Goal: Check status: Verify the current state of an ongoing process or item

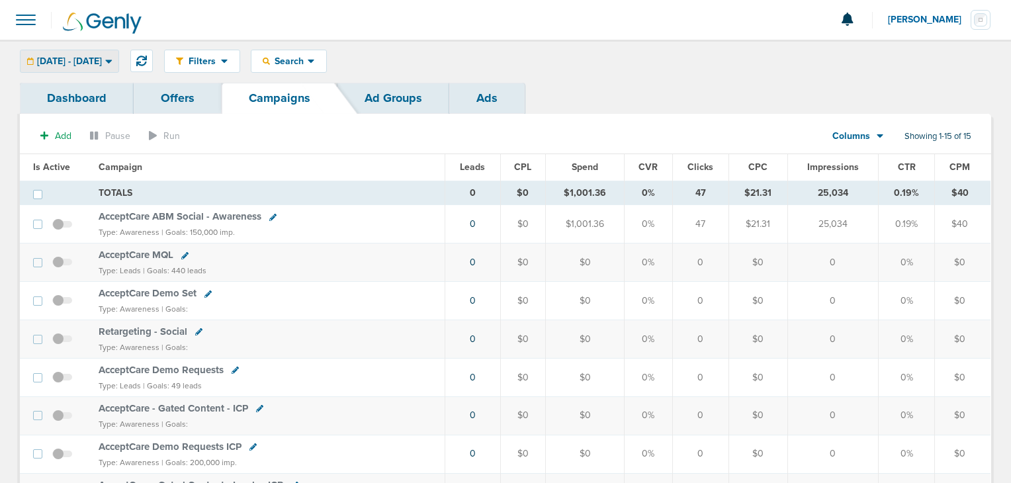
click at [102, 59] on span "[DATE] - [DATE]" at bounding box center [69, 61] width 65 height 9
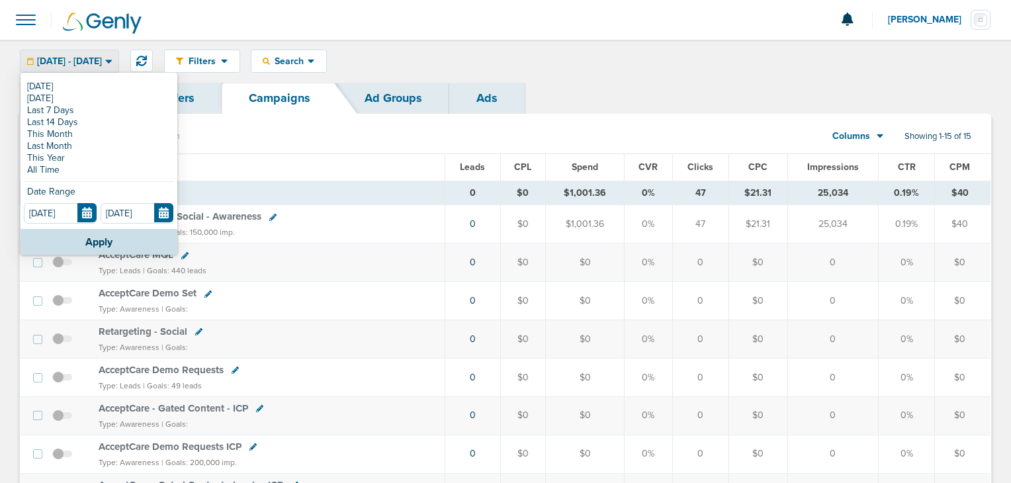
click at [75, 170] on link "All Time" at bounding box center [99, 170] width 150 height 12
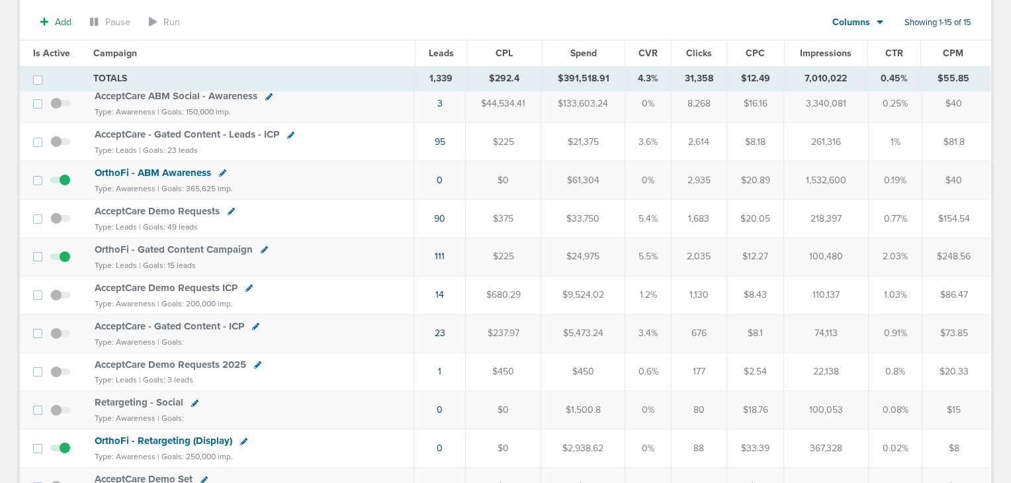
scroll to position [132, 0]
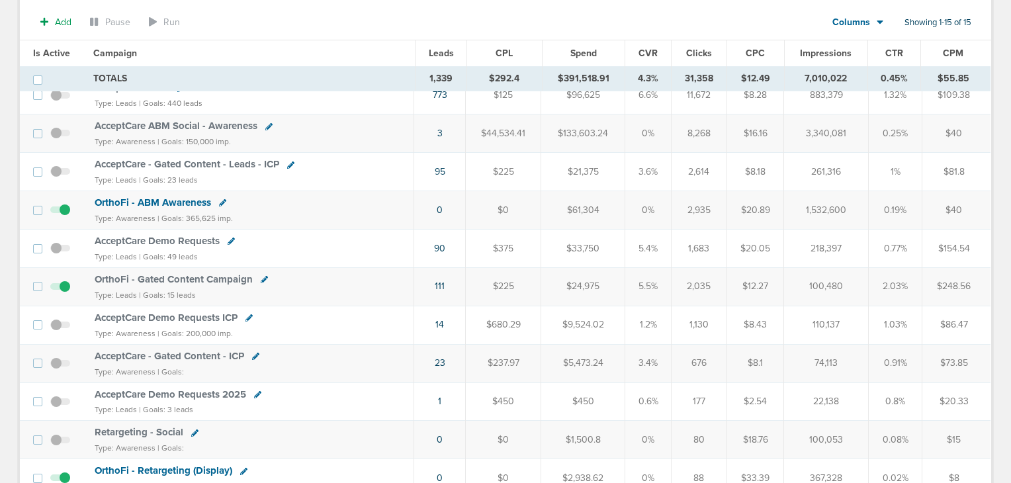
click at [146, 467] on span "OrthoFi - Retargeting (Display)" at bounding box center [164, 471] width 138 height 12
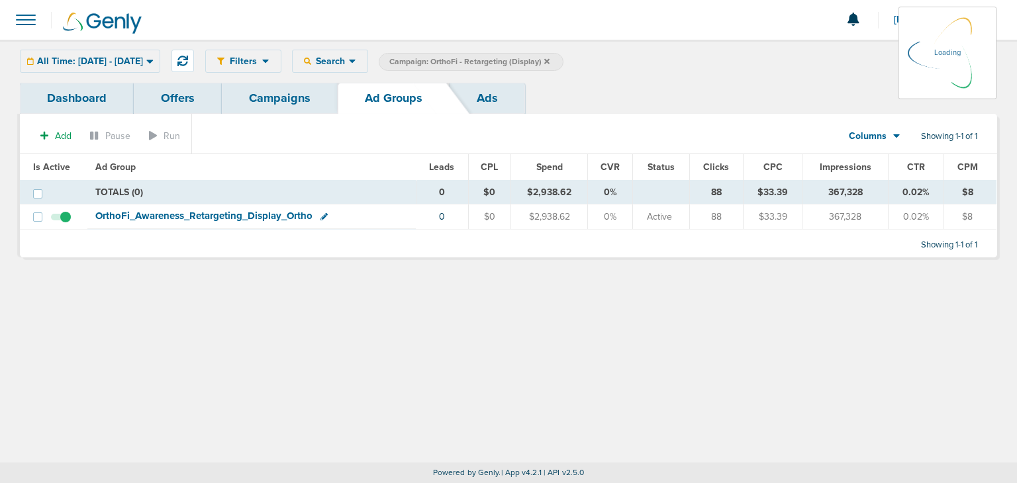
click at [119, 218] on span "OrthoFi_ Awareness_ Retargeting_ Display_ Ortho" at bounding box center [203, 216] width 217 height 12
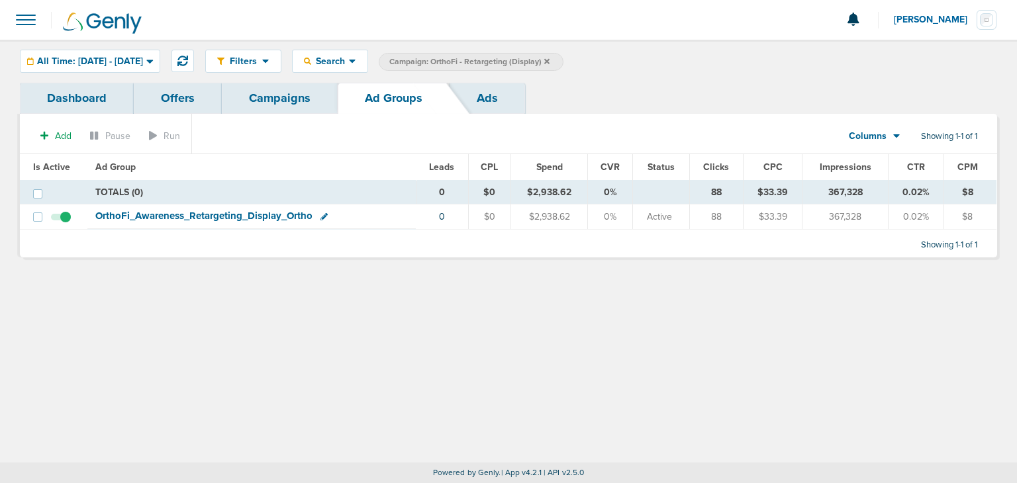
click at [108, 212] on span "OrthoFi_ Awareness_ Retargeting_ Display_ Ortho" at bounding box center [203, 216] width 217 height 12
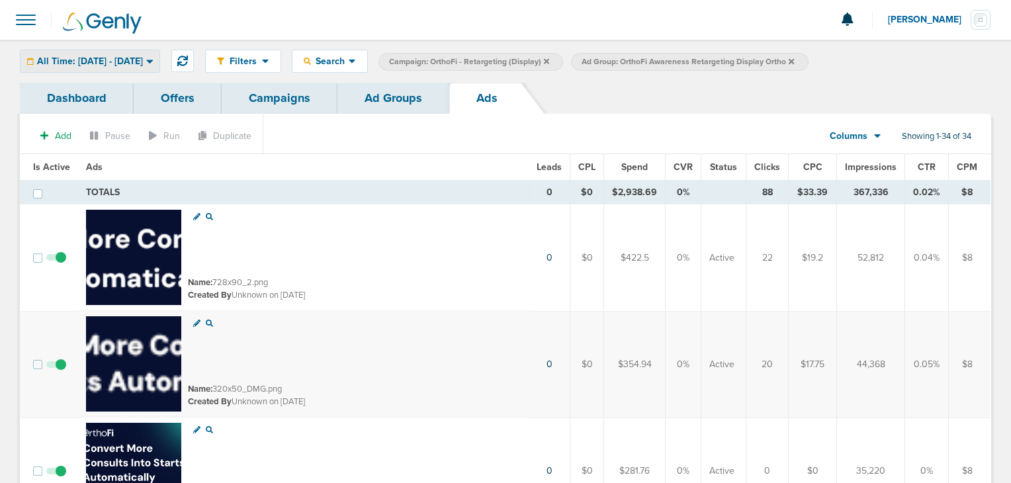
click at [99, 60] on span "All Time: [DATE] - [DATE]" at bounding box center [90, 61] width 106 height 9
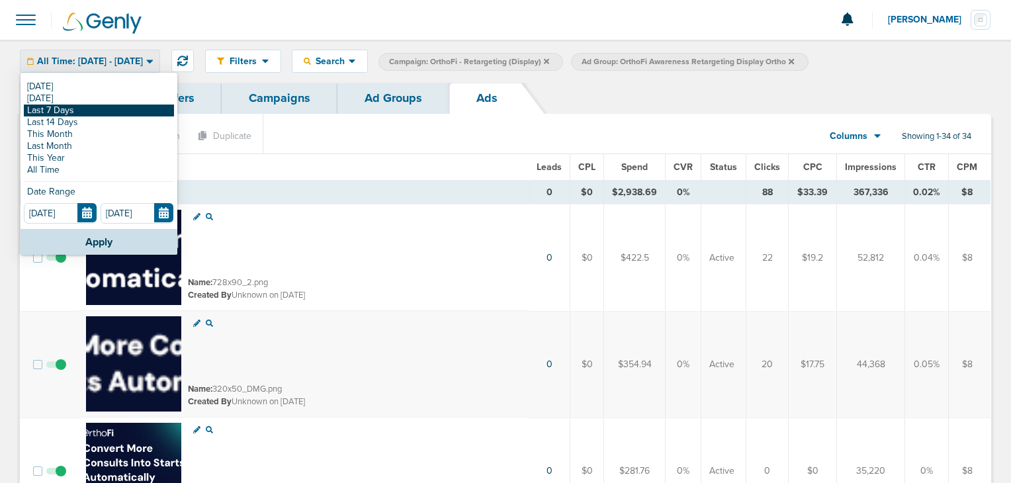
click at [78, 111] on link "Last 7 Days" at bounding box center [99, 111] width 150 height 12
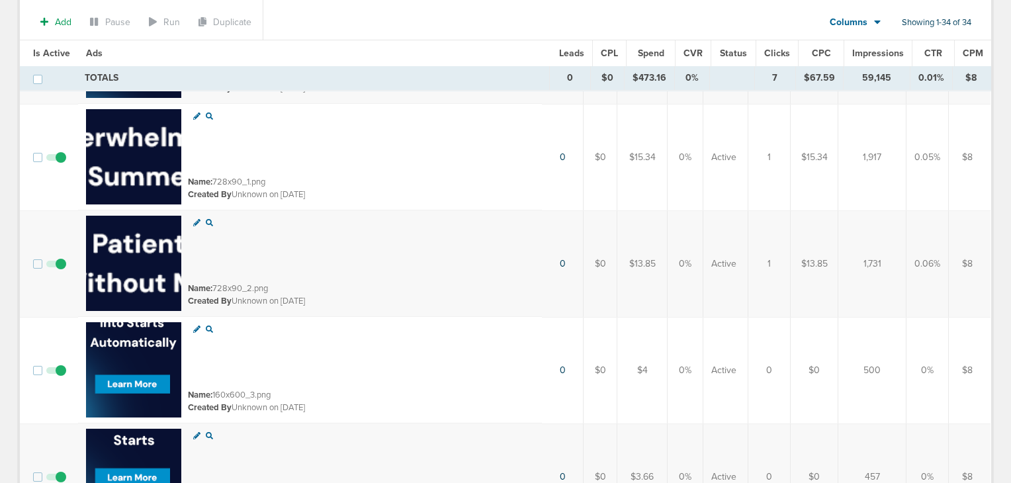
scroll to position [1390, 0]
